Goal: Transaction & Acquisition: Purchase product/service

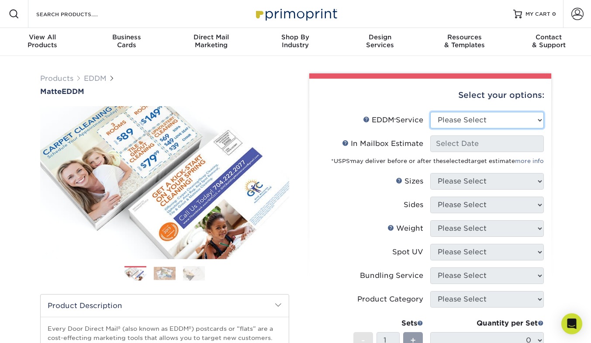
click at [539, 118] on select "Please Select Full Service Print Only" at bounding box center [487, 120] width 114 height 17
select select "full_service"
click at [430, 112] on select "Please Select Full Service Print Only" at bounding box center [487, 120] width 114 height 17
select select "-1"
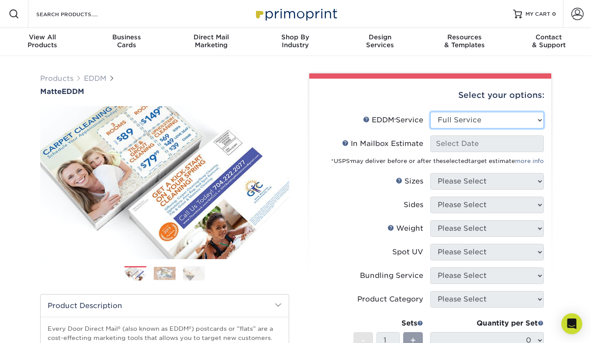
select select "-1"
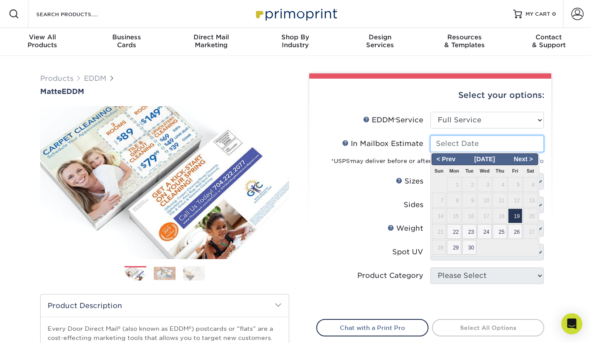
click at [498, 144] on input "In Mailbox Estimate Help In Mailbox Estimate" at bounding box center [487, 143] width 114 height 17
click at [530, 159] on span "Next >" at bounding box center [523, 160] width 27 height 10
click at [485, 182] on span "1" at bounding box center [484, 184] width 14 height 15
type input "[DATE]"
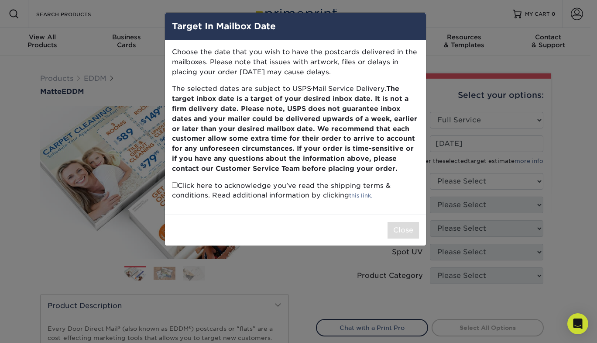
click at [174, 186] on input "checkbox" at bounding box center [175, 185] width 6 height 6
checkbox input "true"
click at [403, 230] on button "Close" at bounding box center [403, 230] width 31 height 17
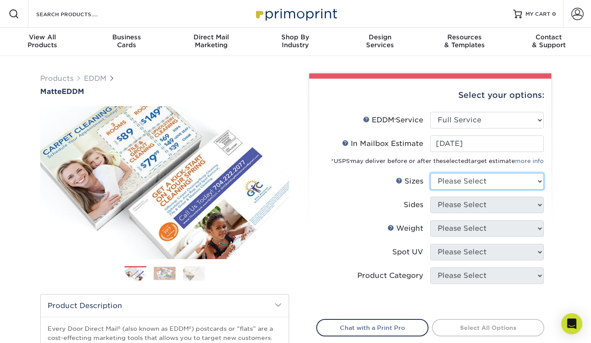
click at [535, 181] on select "Please Select 4.5" x 12" 6" x 12" 6.5" x 8" 6.5" x 9" 6.5" x 12" 7" x 8.5" 8" x…" at bounding box center [487, 181] width 114 height 17
select select "6.50x9.00"
click at [430, 173] on select "Please Select 4.5" x 12" 6" x 12" 6.5" x 8" 6.5" x 9" 6.5" x 12" 7" x 8.5" 8" x…" at bounding box center [487, 181] width 114 height 17
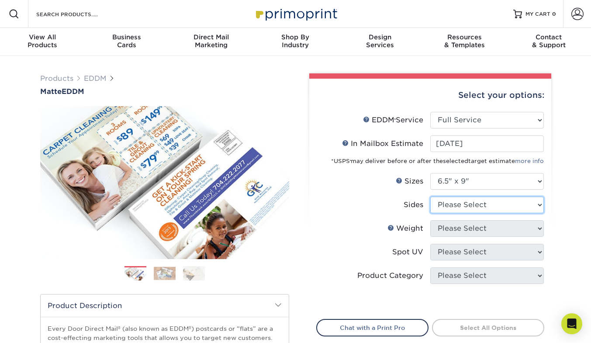
click at [536, 204] on select "Please Select Print Both Sides Print Front Only" at bounding box center [487, 205] width 114 height 17
select select "13abbda7-1d64-4f25-8bb2-c179b224825d"
click at [430, 197] on select "Please Select Print Both Sides Print Front Only" at bounding box center [487, 205] width 114 height 17
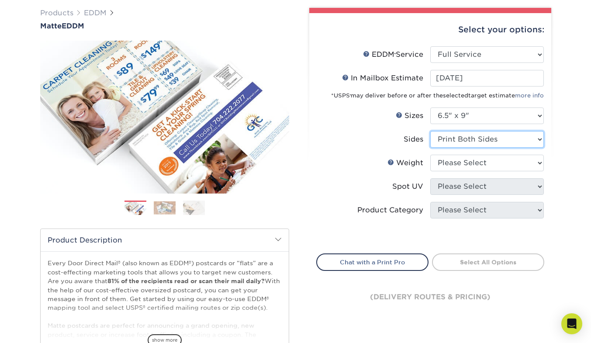
scroll to position [66, 0]
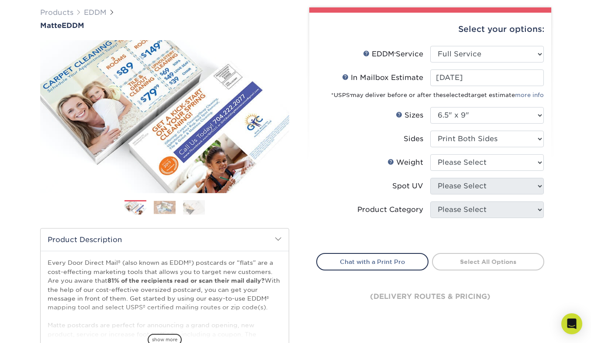
click at [544, 161] on div "Select your options: EDDM Service Help EDDM ® Service Please Select Full Servic…" at bounding box center [430, 171] width 242 height 317
click at [535, 159] on select "Please Select 16PT 14PT" at bounding box center [487, 162] width 114 height 17
select select "16PT"
click at [430, 154] on select "Please Select 16PT 14PT" at bounding box center [487, 162] width 114 height 17
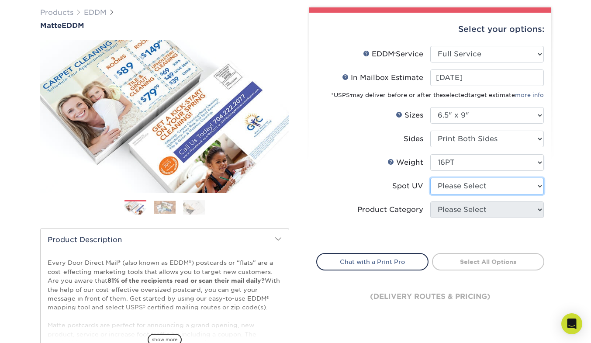
click at [535, 187] on select "Please Select No Spot UV Front and Back (Both Sides) Front Only Back Only" at bounding box center [487, 186] width 114 height 17
select select "3"
click at [430, 178] on select "Please Select No Spot UV Front and Back (Both Sides) Front Only Back Only" at bounding box center [487, 186] width 114 height 17
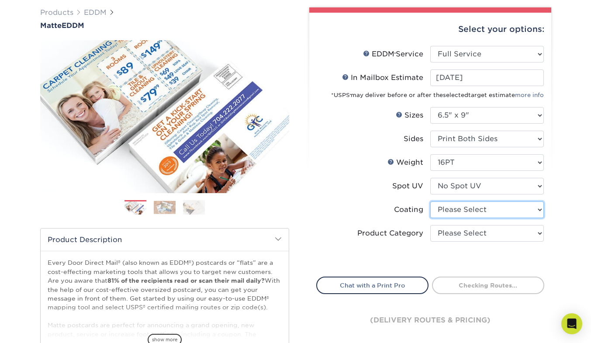
click at [539, 210] on select at bounding box center [487, 209] width 114 height 17
select select "121bb7b5-3b4d-429f-bd8d-bbf80e953313"
click at [430, 201] on select at bounding box center [487, 209] width 114 height 17
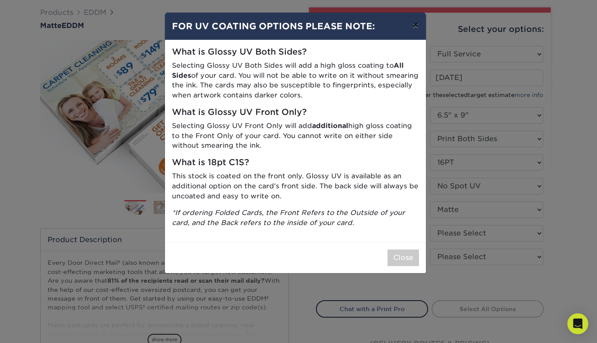
click at [417, 24] on button "×" at bounding box center [416, 25] width 20 height 24
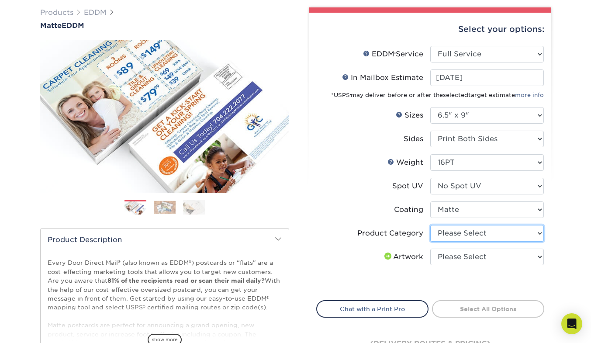
click at [539, 232] on select "Please Select Postcards" at bounding box center [487, 233] width 114 height 17
select select "9b7272e0-d6c8-4c3c-8e97-d3a1bcdab858"
click at [430, 225] on select "Please Select Postcards" at bounding box center [487, 233] width 114 height 17
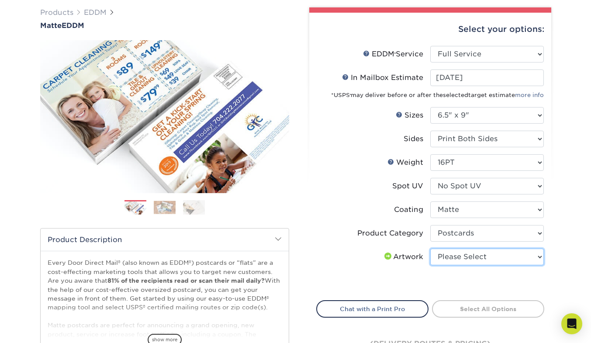
click at [537, 259] on select "Please Select I will upload files I need a design - $150" at bounding box center [487, 256] width 114 height 17
select select "design"
click at [430, 248] on select "Please Select I will upload files I need a design - $150" at bounding box center [487, 256] width 114 height 17
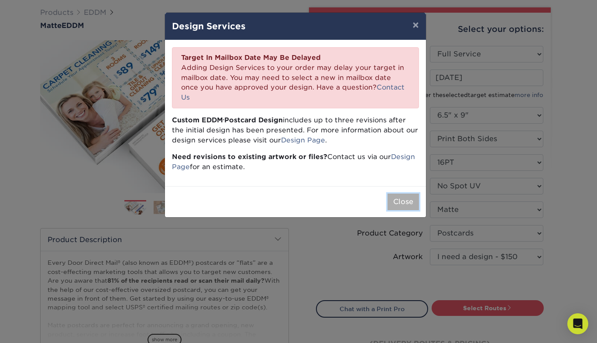
click at [400, 193] on button "Close" at bounding box center [403, 201] width 31 height 17
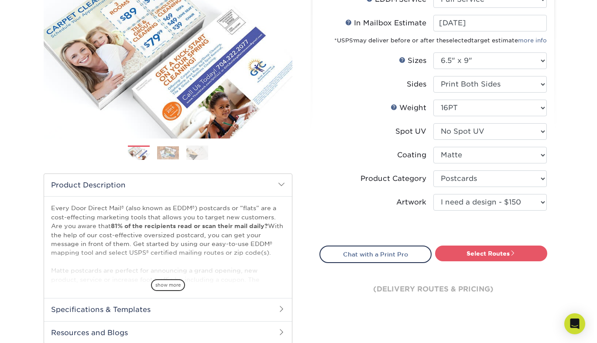
scroll to position [120, 0]
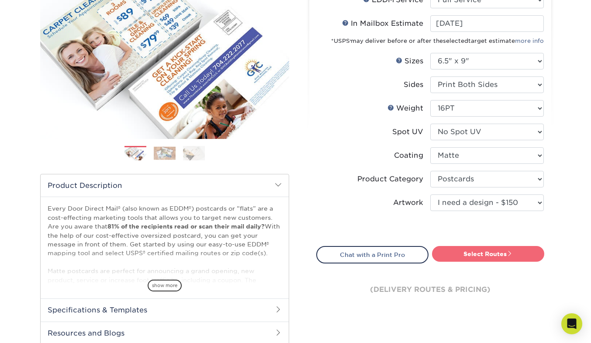
click at [482, 253] on link "Select Routes" at bounding box center [488, 254] width 112 height 16
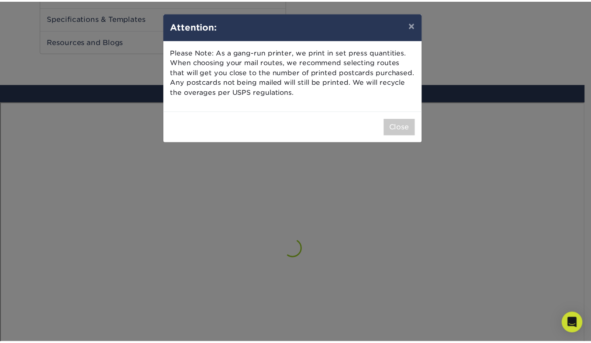
scroll to position [486, 0]
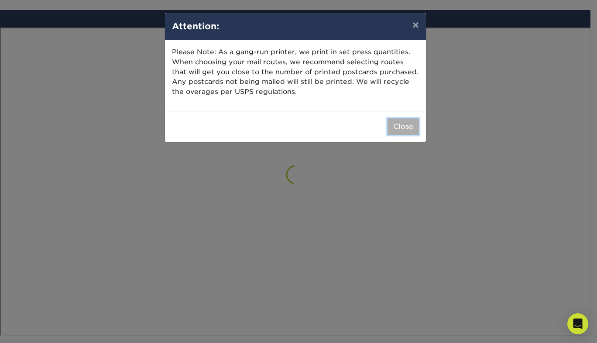
click at [398, 125] on button "Close" at bounding box center [403, 126] width 31 height 17
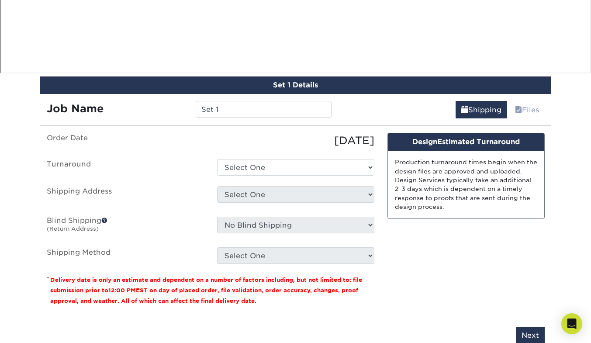
scroll to position [750, 0]
